Goal: Task Accomplishment & Management: Manage account settings

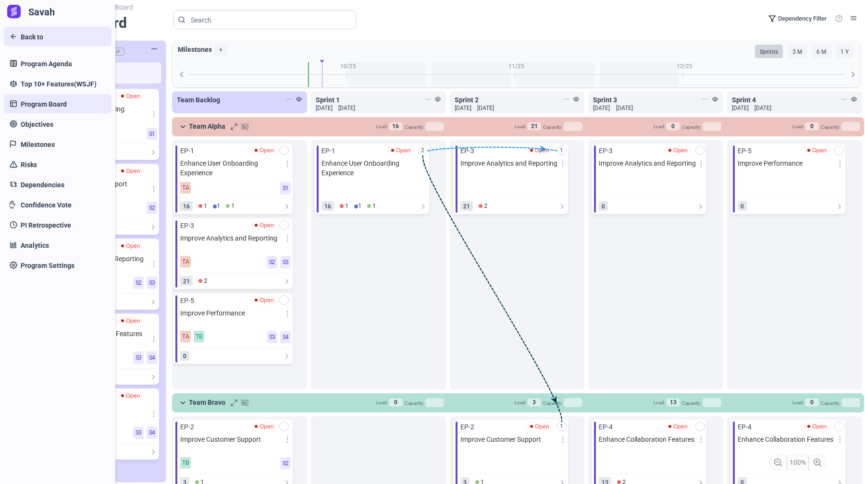
click at [16, 39] on link "Back to" at bounding box center [58, 36] width 108 height 19
click at [17, 16] on link "Savah" at bounding box center [60, 11] width 108 height 15
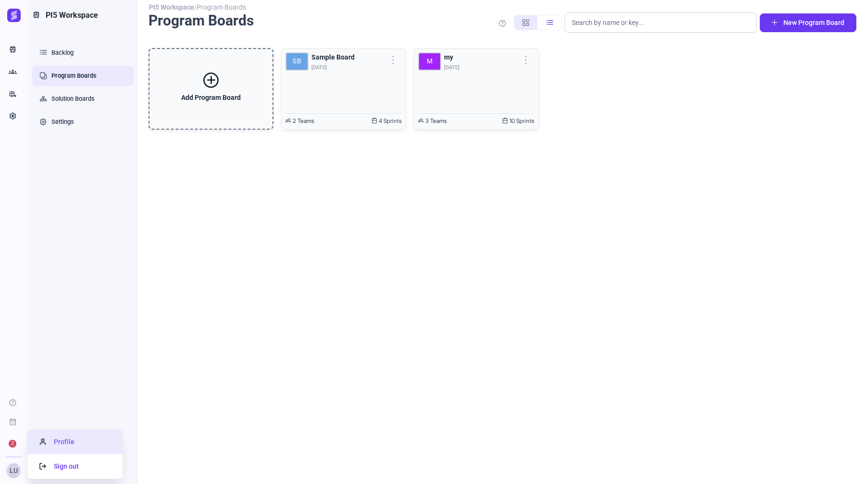
click at [70, 441] on span "Profile" at bounding box center [56, 442] width 35 height 8
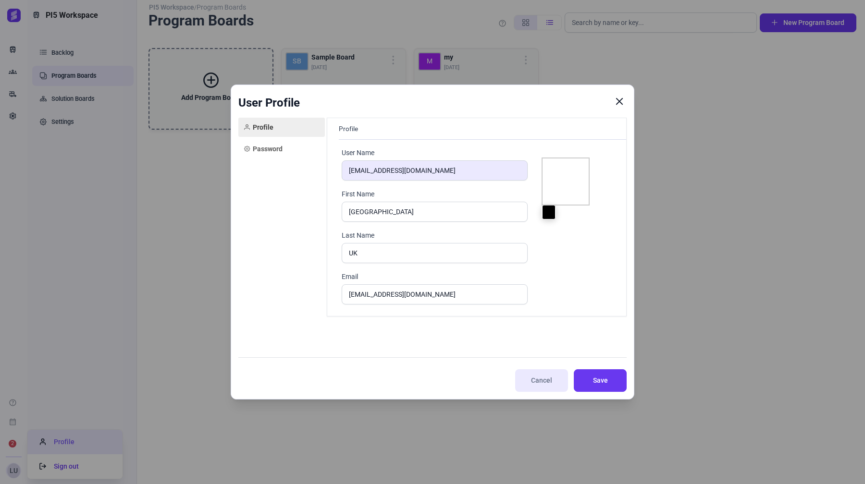
type input "#000000"
click at [558, 379] on button "Cancel" at bounding box center [541, 380] width 53 height 23
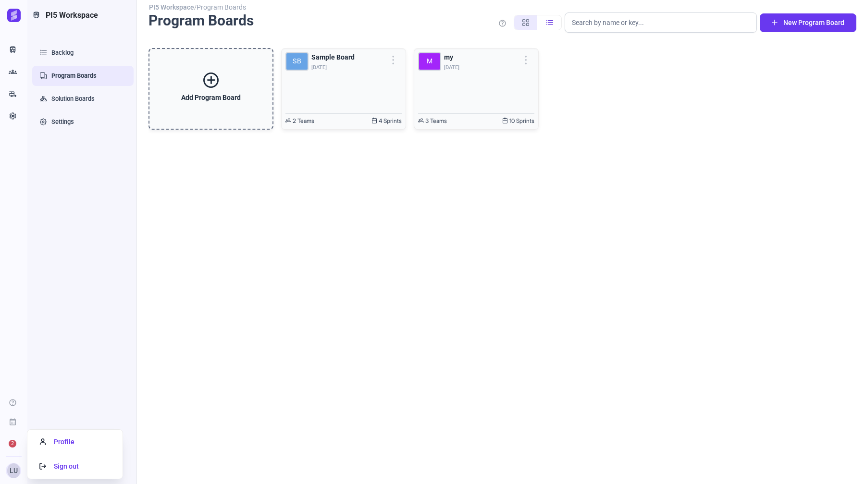
click at [11, 471] on span "LU" at bounding box center [13, 471] width 13 height 15
click at [61, 466] on span "Sign out" at bounding box center [58, 467] width 39 height 8
